Goal: Transaction & Acquisition: Purchase product/service

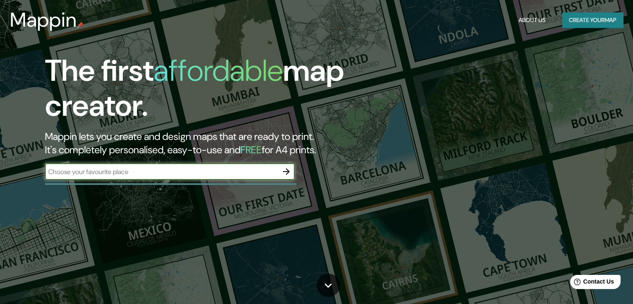
click at [201, 172] on input "text" at bounding box center [161, 172] width 233 height 10
type input "[GEOGRAPHIC_DATA]"
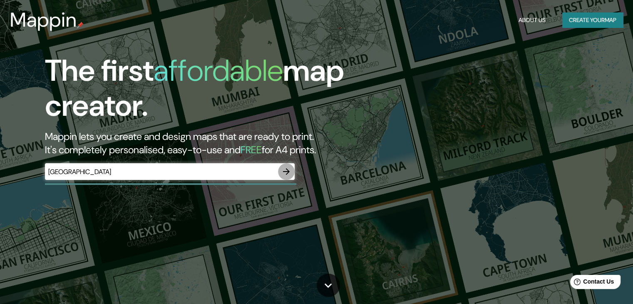
click at [286, 172] on icon "button" at bounding box center [286, 171] width 7 height 7
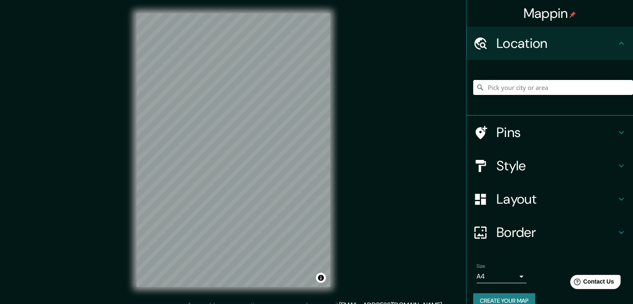
click at [504, 89] on input "Pick your city or area" at bounding box center [553, 87] width 160 height 15
drag, startPoint x: 516, startPoint y: 87, endPoint x: 481, endPoint y: 89, distance: 35.5
click at [481, 89] on input "[GEOGRAPHIC_DATA], [GEOGRAPHIC_DATA], [GEOGRAPHIC_DATA]" at bounding box center [553, 87] width 160 height 15
click at [507, 131] on h4 "Pins" at bounding box center [557, 132] width 120 height 17
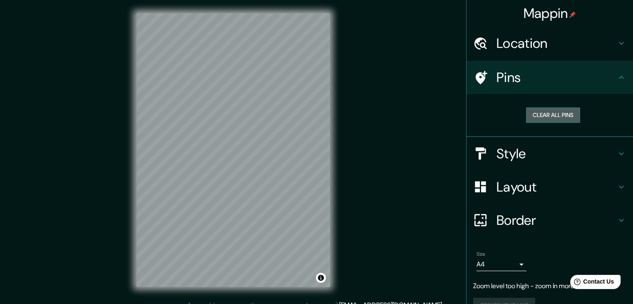
click at [545, 116] on button "Clear all pins" at bounding box center [553, 114] width 54 height 15
click at [499, 119] on div "Clear all pins" at bounding box center [553, 114] width 147 height 15
click at [530, 117] on button "Clear all pins" at bounding box center [553, 114] width 54 height 15
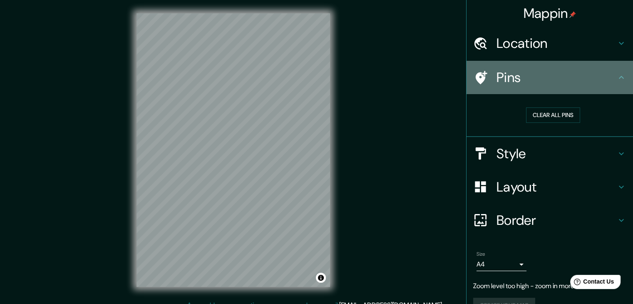
click at [533, 80] on h4 "Pins" at bounding box center [557, 77] width 120 height 17
click at [476, 77] on icon at bounding box center [482, 77] width 12 height 13
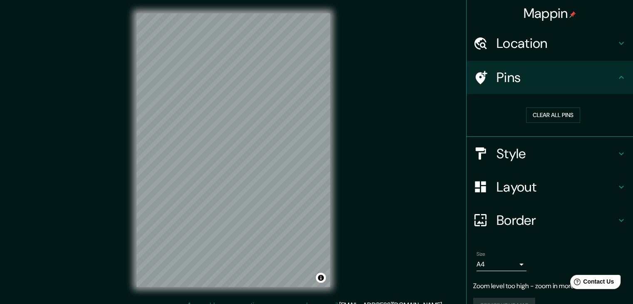
click at [250, 103] on div "Mappin Location Chihuahua, México Pins Clear all pins Style Layout Border Choos…" at bounding box center [316, 157] width 633 height 314
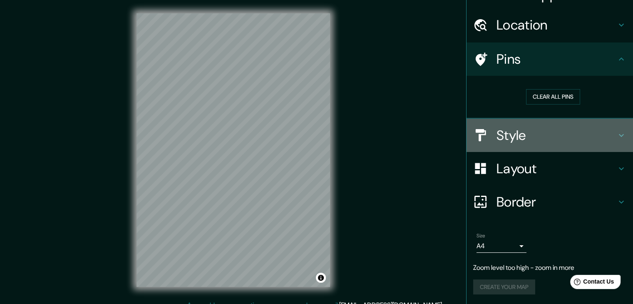
click at [501, 135] on h4 "Style" at bounding box center [557, 135] width 120 height 17
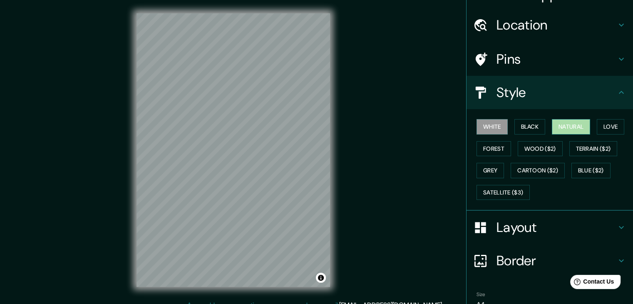
click at [558, 129] on button "Natural" at bounding box center [571, 126] width 38 height 15
click at [605, 127] on button "Love" at bounding box center [610, 126] width 27 height 15
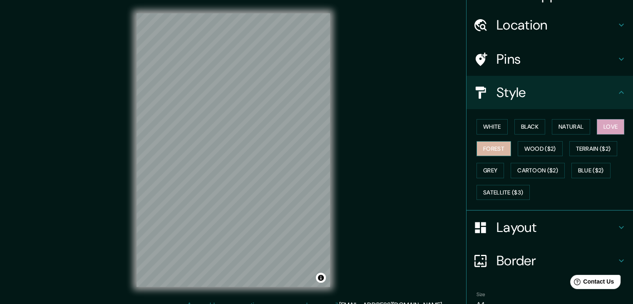
click at [483, 146] on button "Forest" at bounding box center [494, 148] width 35 height 15
click at [491, 167] on button "Grey" at bounding box center [490, 170] width 27 height 15
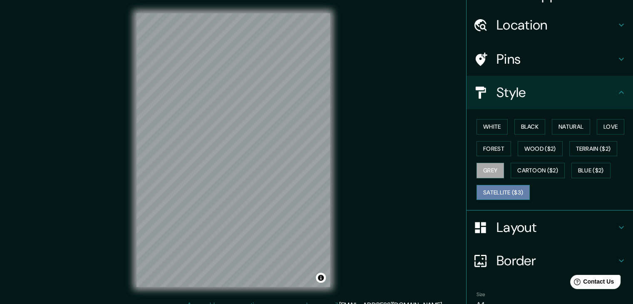
click at [508, 189] on button "Satellite ($3)" at bounding box center [503, 192] width 53 height 15
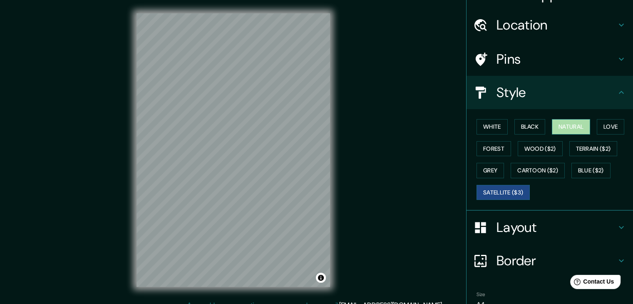
click at [565, 124] on button "Natural" at bounding box center [571, 126] width 38 height 15
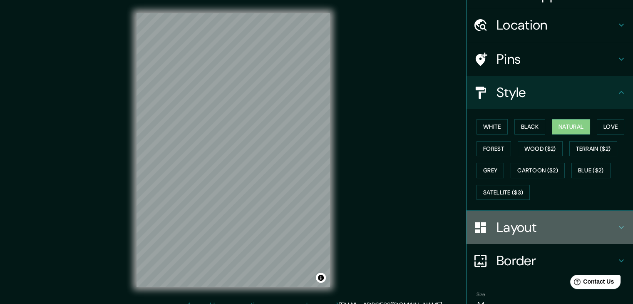
click at [508, 235] on div "Layout" at bounding box center [550, 227] width 167 height 33
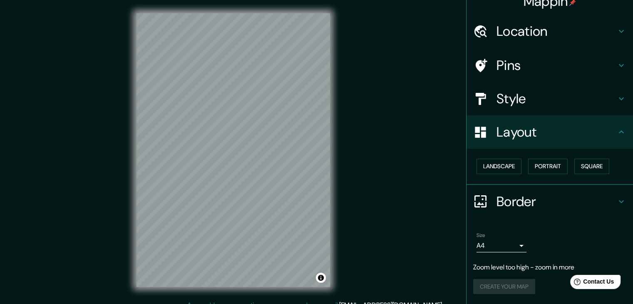
scroll to position [12, 0]
click at [498, 169] on button "Landscape" at bounding box center [499, 166] width 45 height 15
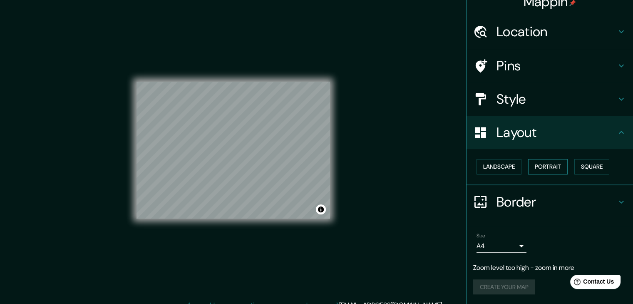
click at [544, 164] on button "Portrait" at bounding box center [548, 166] width 40 height 15
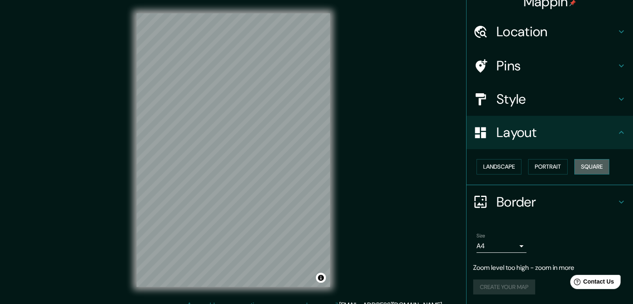
click at [590, 162] on button "Square" at bounding box center [592, 166] width 35 height 15
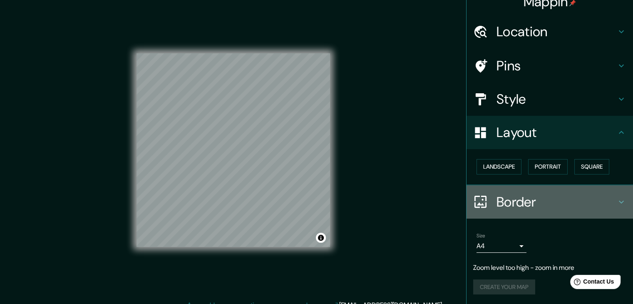
click at [526, 199] on h4 "Border" at bounding box center [557, 202] width 120 height 17
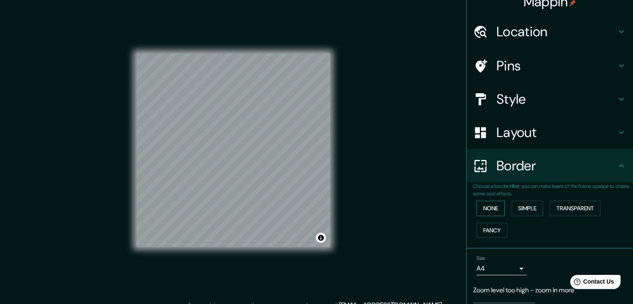
click at [498, 207] on button "None" at bounding box center [491, 208] width 28 height 15
click at [525, 207] on button "Simple" at bounding box center [528, 208] width 32 height 15
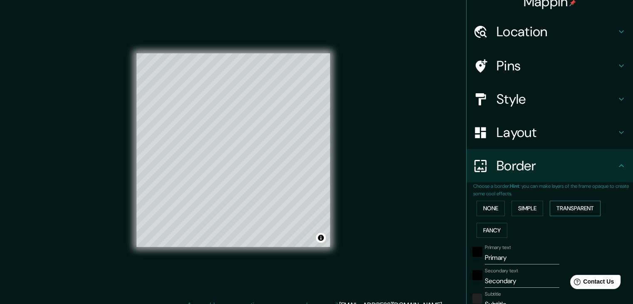
click at [556, 208] on button "Transparent" at bounding box center [575, 208] width 51 height 15
click at [481, 231] on button "Fancy" at bounding box center [492, 230] width 31 height 15
click at [486, 209] on button "None" at bounding box center [491, 208] width 28 height 15
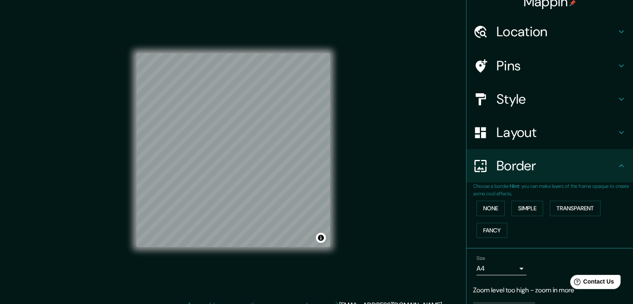
scroll to position [34, 0]
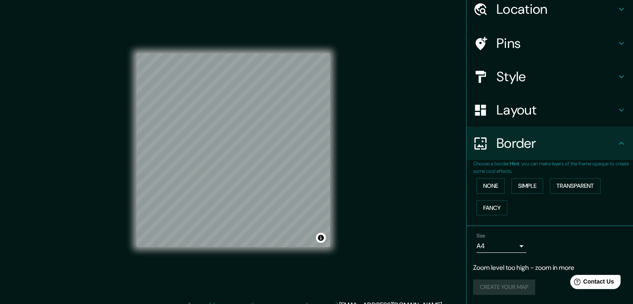
click at [495, 286] on div "Create your map" at bounding box center [549, 286] width 153 height 15
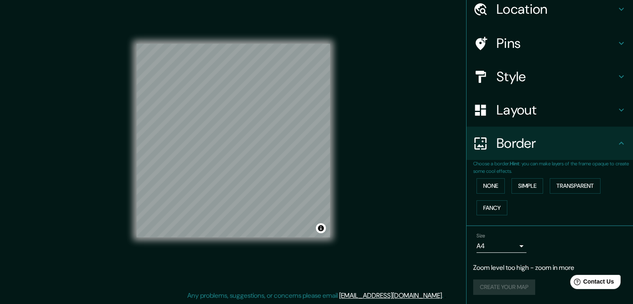
click at [491, 287] on div "Create your map" at bounding box center [549, 286] width 153 height 15
click at [558, 244] on div "Size A4 single" at bounding box center [549, 242] width 153 height 27
click at [541, 270] on p "Zoom level too high - zoom in more" at bounding box center [549, 268] width 153 height 10
click at [503, 43] on h4 "Pins" at bounding box center [557, 43] width 120 height 17
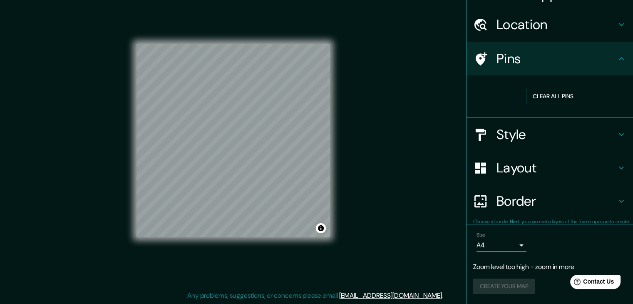
scroll to position [18, 0]
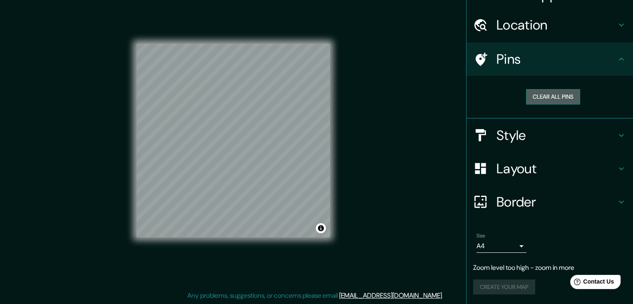
click at [533, 93] on button "Clear all pins" at bounding box center [553, 96] width 54 height 15
click at [291, 128] on div "Mappin Location Chihuahua, México Pins Clear all pins Style Layout Border Choos…" at bounding box center [316, 147] width 633 height 314
click at [511, 59] on h4 "Pins" at bounding box center [557, 59] width 120 height 17
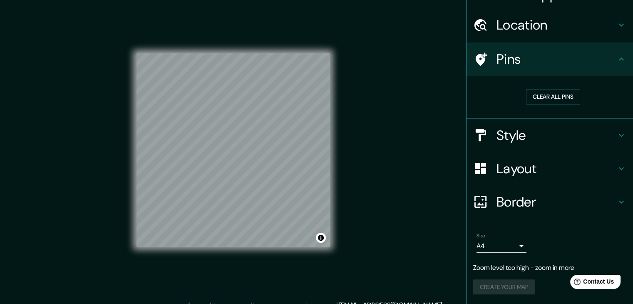
scroll to position [0, 0]
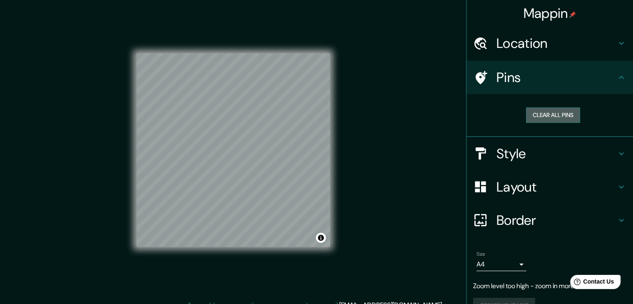
click at [544, 114] on button "Clear all pins" at bounding box center [553, 114] width 54 height 15
click at [508, 44] on h4 "Location" at bounding box center [557, 43] width 120 height 17
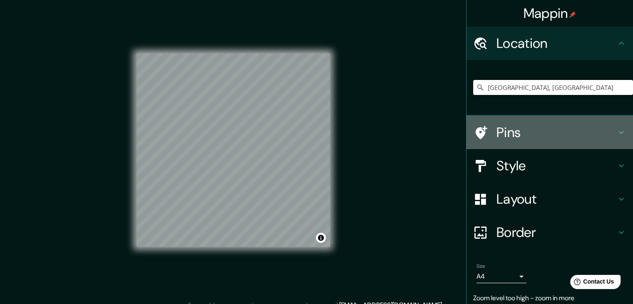
click at [476, 134] on icon at bounding box center [482, 132] width 12 height 13
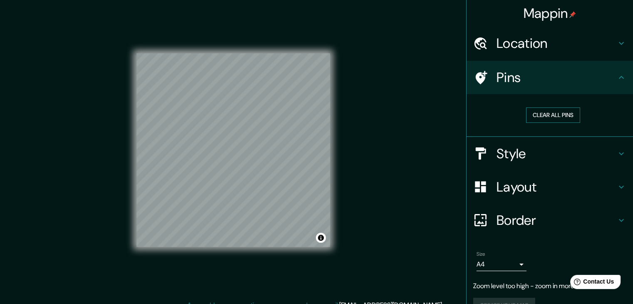
click at [530, 115] on button "Clear all pins" at bounding box center [553, 114] width 54 height 15
drag, startPoint x: 530, startPoint y: 115, endPoint x: 604, endPoint y: 119, distance: 74.6
click at [604, 119] on div "Clear all pins" at bounding box center [553, 114] width 147 height 15
drag, startPoint x: 274, startPoint y: 102, endPoint x: 377, endPoint y: 125, distance: 105.3
click at [377, 125] on div "Mappin Location Chihuahua, México Pins Clear all pins Style Layout Border Choos…" at bounding box center [316, 157] width 633 height 314
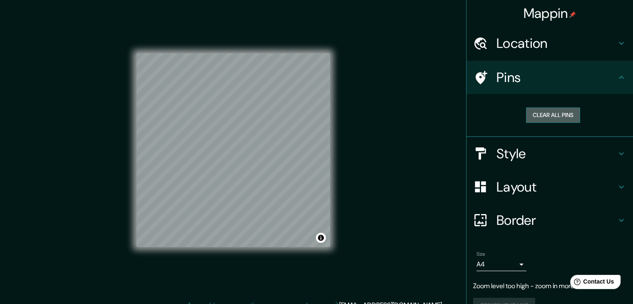
click at [526, 112] on button "Clear all pins" at bounding box center [553, 114] width 54 height 15
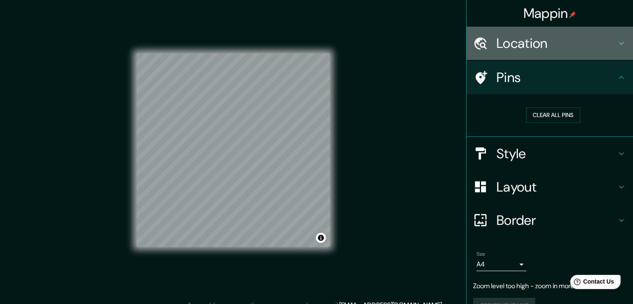
click at [523, 49] on h4 "Location" at bounding box center [557, 43] width 120 height 17
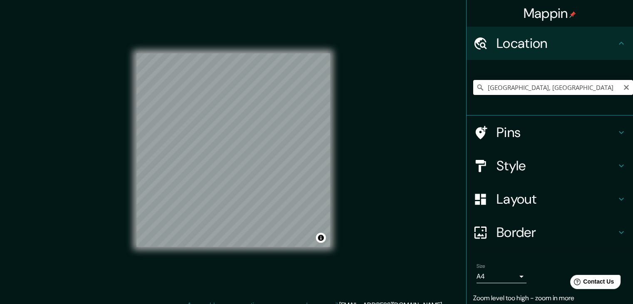
click at [515, 89] on input "Chihuahua, México" at bounding box center [553, 87] width 160 height 15
drag, startPoint x: 513, startPoint y: 89, endPoint x: 481, endPoint y: 90, distance: 31.7
click at [481, 90] on input "Chihuahua, México" at bounding box center [553, 87] width 160 height 15
drag, startPoint x: 264, startPoint y: 113, endPoint x: 296, endPoint y: 174, distance: 69.1
click at [293, 174] on div at bounding box center [289, 171] width 7 height 7
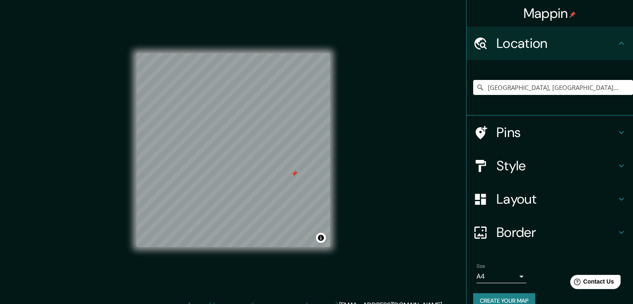
click at [505, 169] on h4 "Style" at bounding box center [557, 165] width 120 height 17
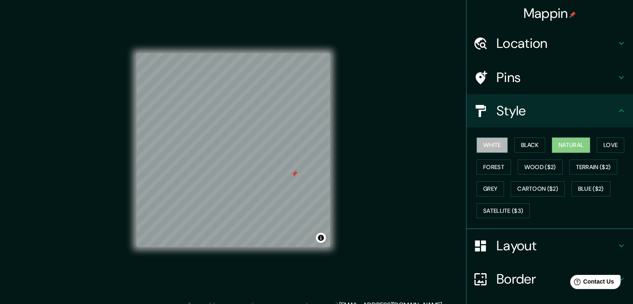
click at [491, 147] on button "White" at bounding box center [492, 144] width 31 height 15
click at [496, 164] on button "Forest" at bounding box center [494, 166] width 35 height 15
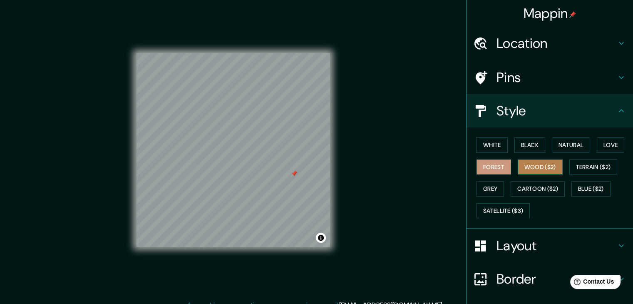
click at [530, 172] on button "Wood ($2)" at bounding box center [540, 166] width 45 height 15
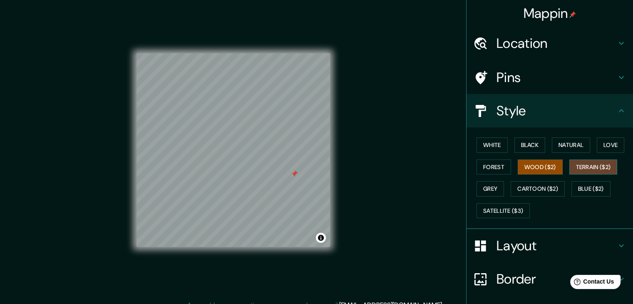
click at [576, 166] on button "Terrain ($2)" at bounding box center [594, 166] width 48 height 15
click at [486, 189] on button "Grey" at bounding box center [490, 188] width 27 height 15
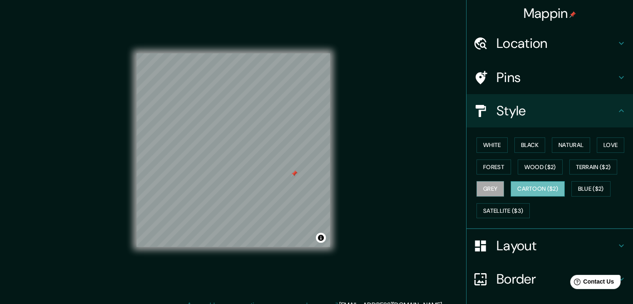
click at [520, 189] on button "Cartoon ($2)" at bounding box center [538, 188] width 54 height 15
click at [579, 186] on button "Blue ($2)" at bounding box center [591, 188] width 39 height 15
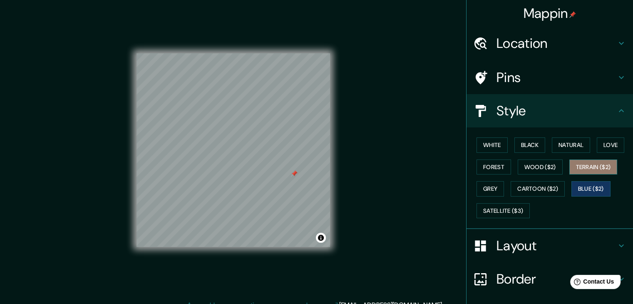
click at [592, 170] on button "Terrain ($2)" at bounding box center [594, 166] width 48 height 15
drag, startPoint x: 294, startPoint y: 175, endPoint x: 308, endPoint y: 164, distance: 18.3
click at [308, 164] on div at bounding box center [308, 162] width 7 height 7
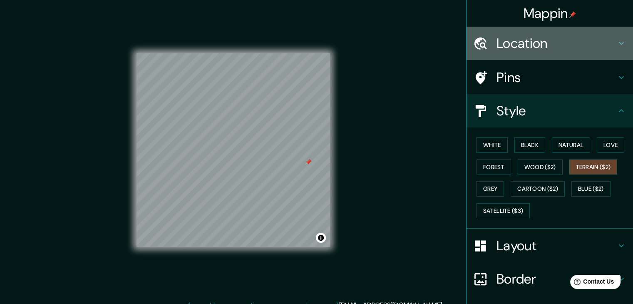
click at [497, 45] on h4 "Location" at bounding box center [557, 43] width 120 height 17
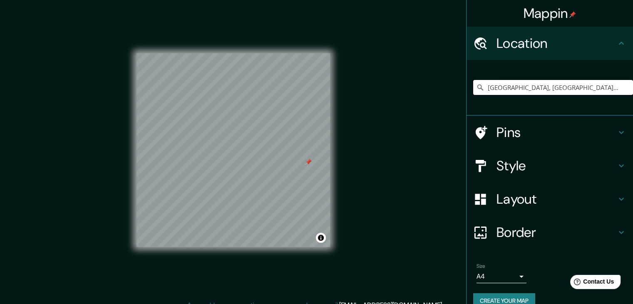
drag, startPoint x: 504, startPoint y: 87, endPoint x: 464, endPoint y: 92, distance: 40.7
click at [467, 92] on div "Aldama, Chihuahua, México" at bounding box center [550, 88] width 167 height 56
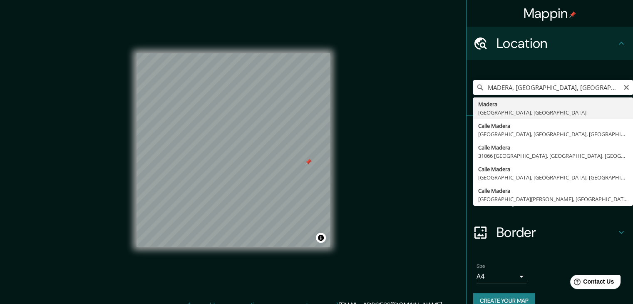
type input "Madera, Chihuahua, México"
